Goal: Navigation & Orientation: Find specific page/section

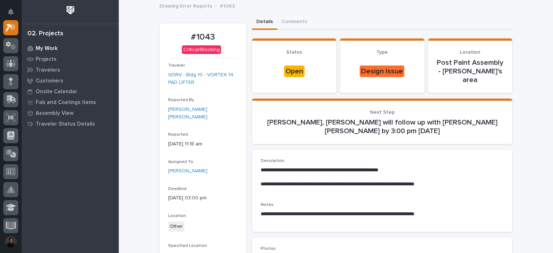
click at [40, 45] on p "My Work" at bounding box center [47, 48] width 22 height 6
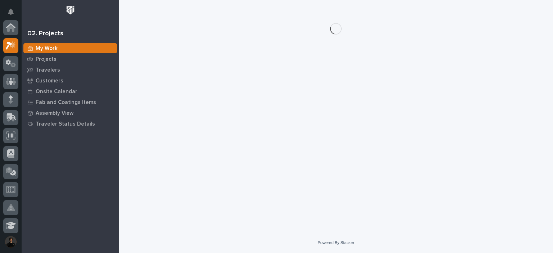
scroll to position [18, 0]
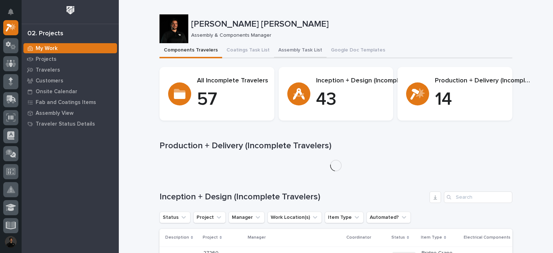
click at [288, 52] on button "Assembly Task List" at bounding box center [300, 50] width 53 height 15
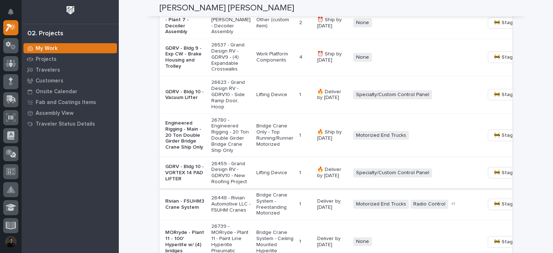
scroll to position [640, 0]
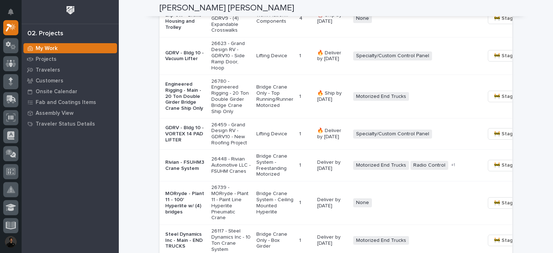
click at [173, 112] on p "Engineered Rigging - Main - 20 Ton Double Girder Bridge Crane Ship Only" at bounding box center [185, 96] width 40 height 30
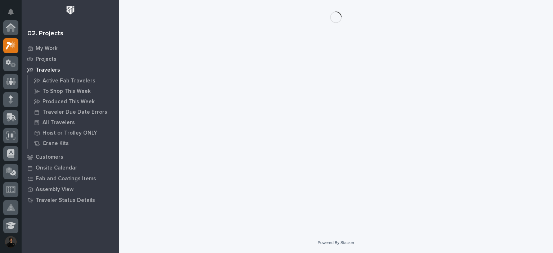
scroll to position [18, 0]
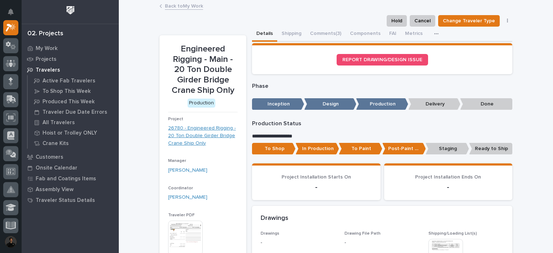
click at [204, 139] on link "26780 - Engineered Rigging - 20 Ton Double Girder Bridge Crane Ship Only" at bounding box center [203, 136] width 70 height 22
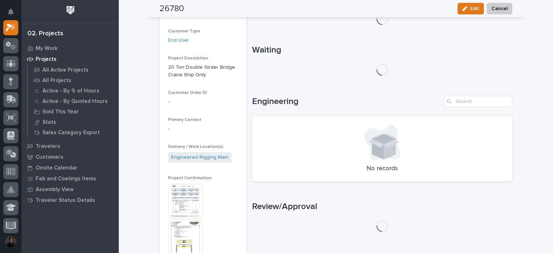
scroll to position [168, 0]
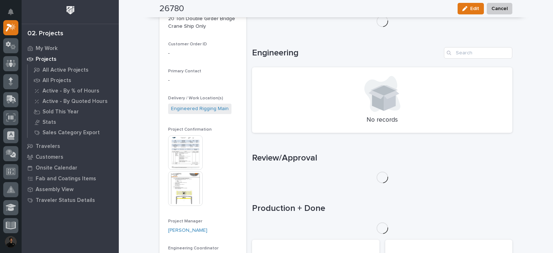
click at [183, 142] on img at bounding box center [185, 152] width 35 height 35
